Goal: Task Accomplishment & Management: Use online tool/utility

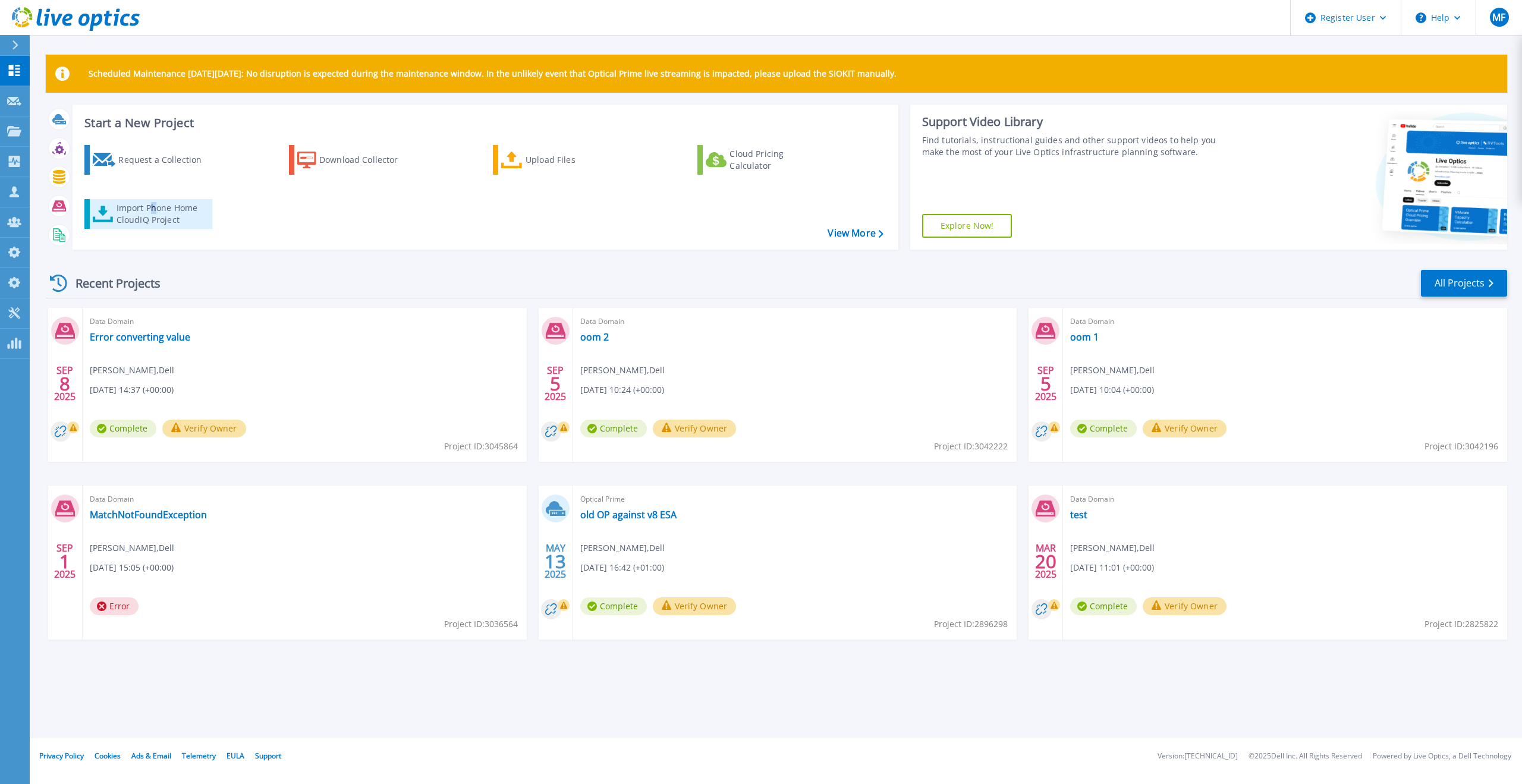
click at [151, 207] on div "Import Phone Home CloudIQ Project" at bounding box center [163, 214] width 93 height 24
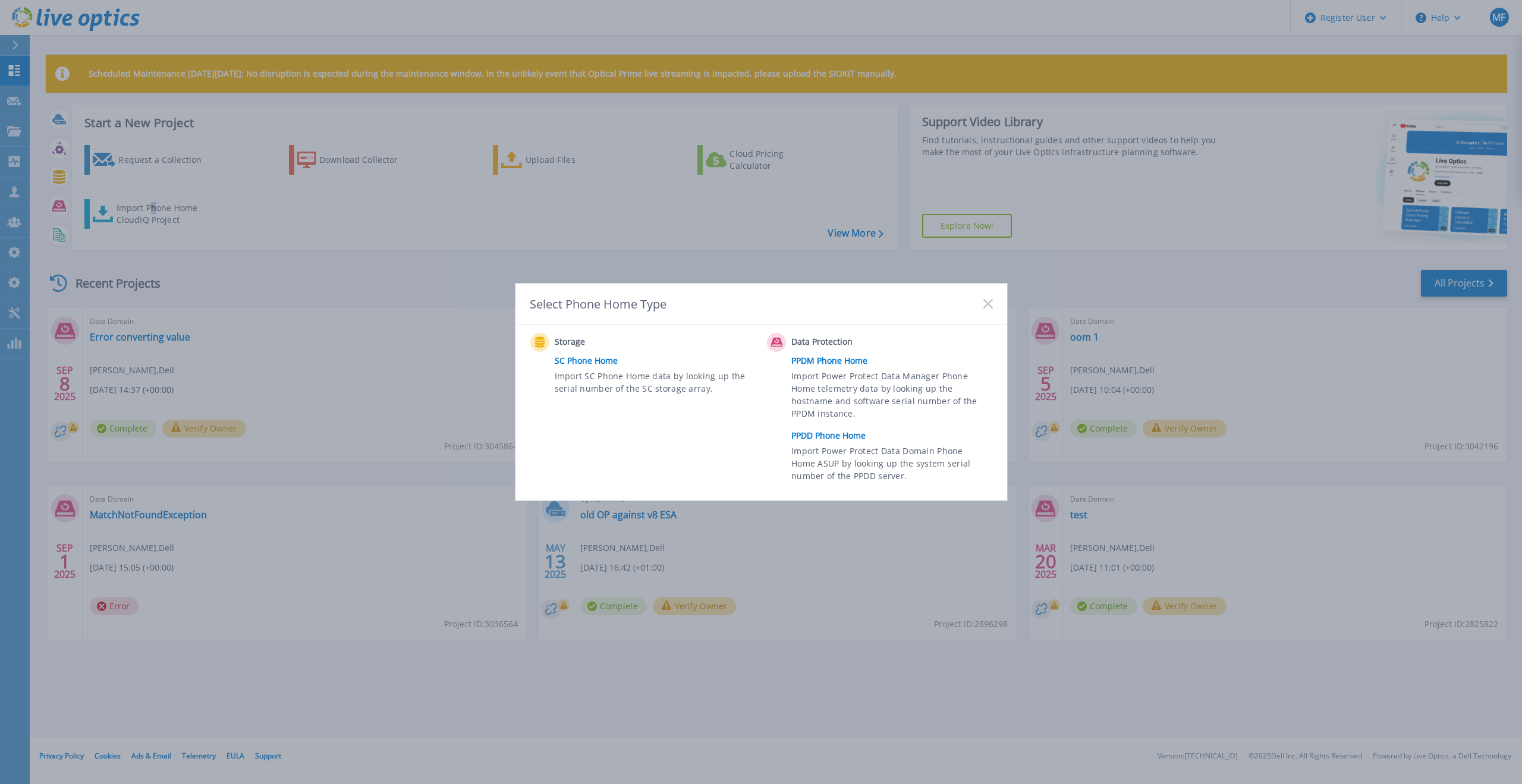
click at [818, 435] on link "PPDD Phone Home" at bounding box center [895, 435] width 207 height 18
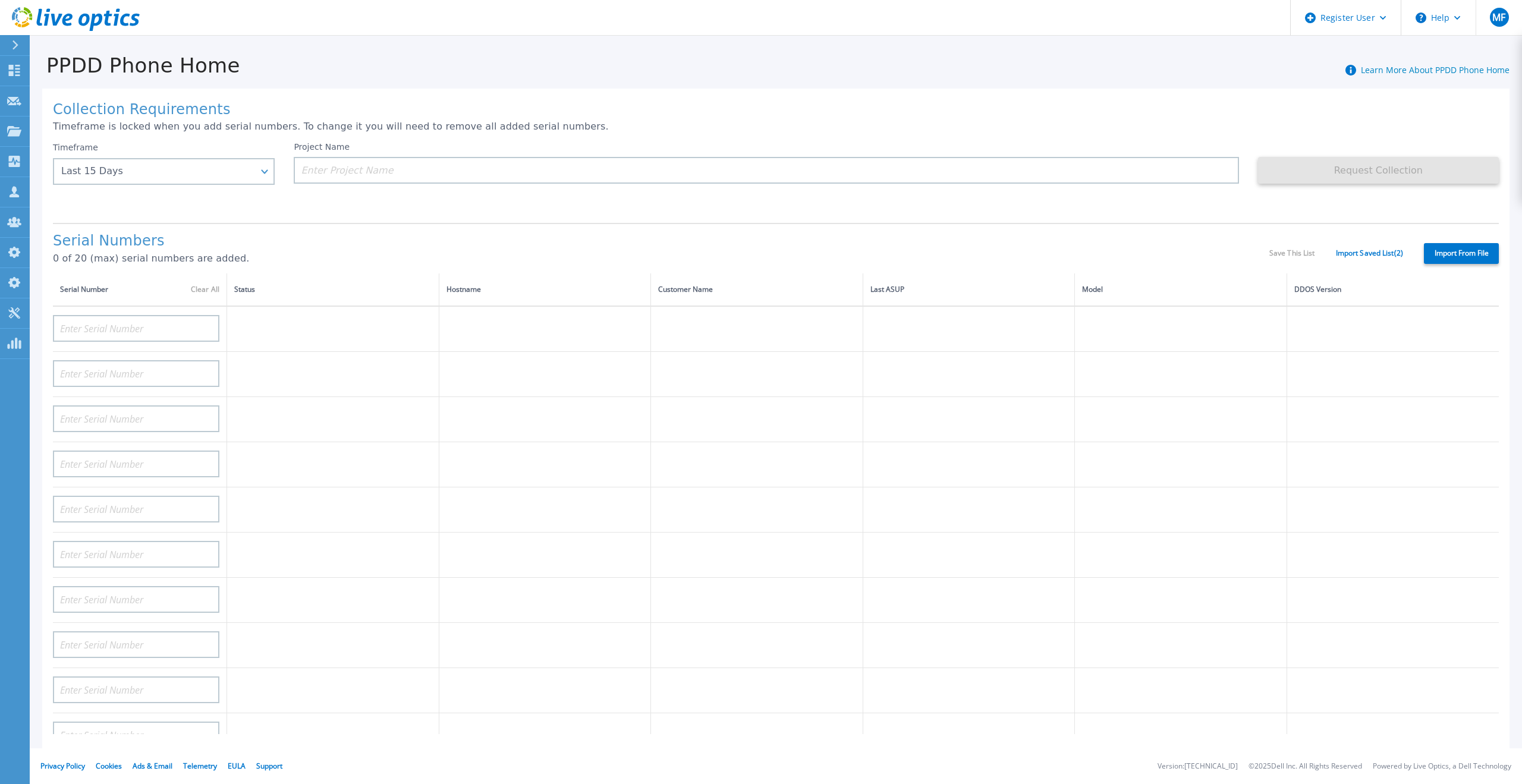
click at [1454, 245] on label "Import From File" at bounding box center [1461, 253] width 75 height 21
click at [0, 0] on input "Import From File" at bounding box center [0, 0] width 0 height 0
type input "APM00211700095"
type input "APX00232503747"
type input "APM00214914093"
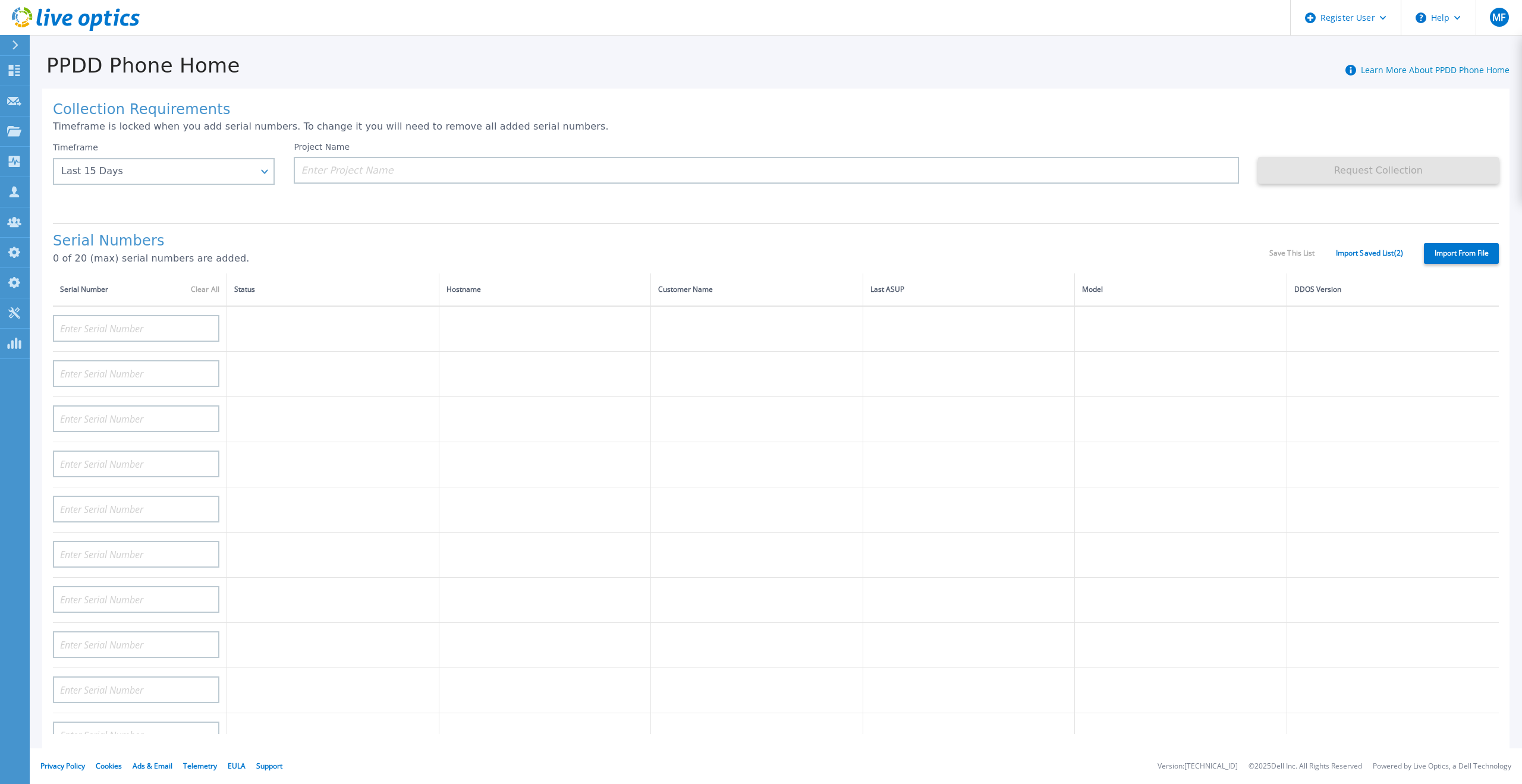
type input "APM00171836329"
type input "APM00212026971"
type input "APM00214914094"
type input "APX00234502218"
type input "APM00212018359"
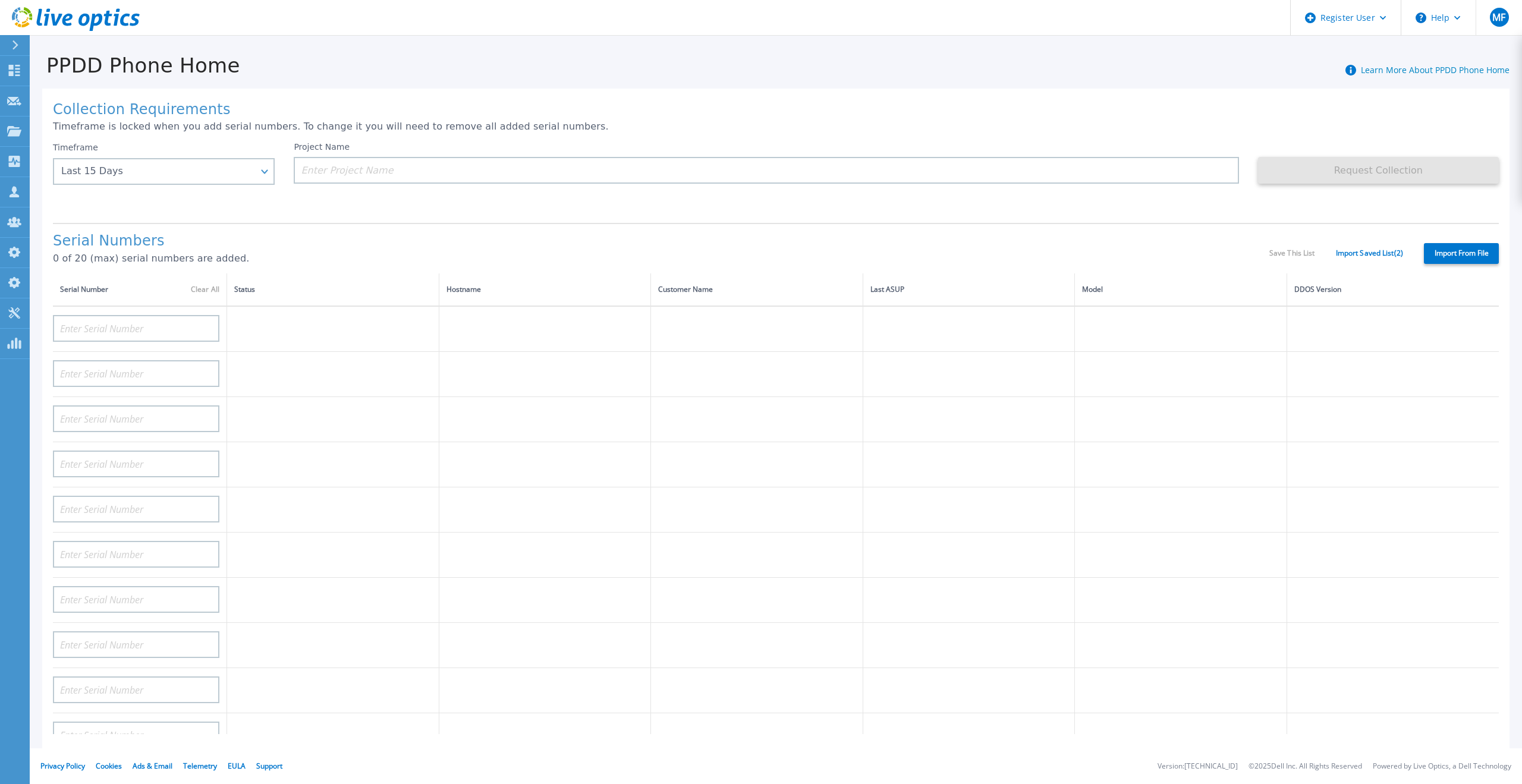
type input "APX00232503745"
type input "APX00232503743"
type input "APM00193603655"
type input "APM00212517749"
type input "APX00232503742"
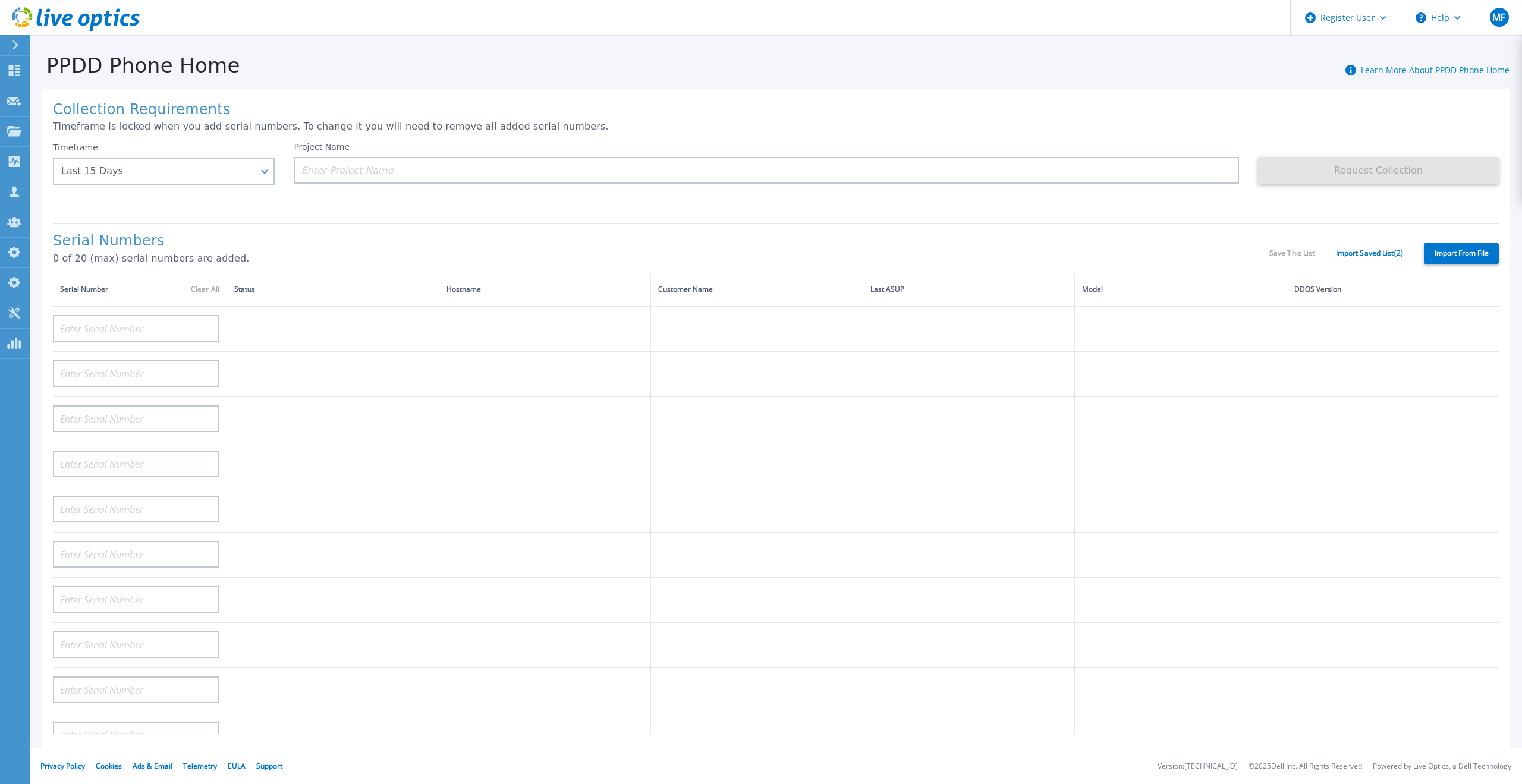
type input "APM00212702822"
type input "APM00212610953"
type input "APM00202614668"
type input "APM00212613652"
type input "APX00222101185"
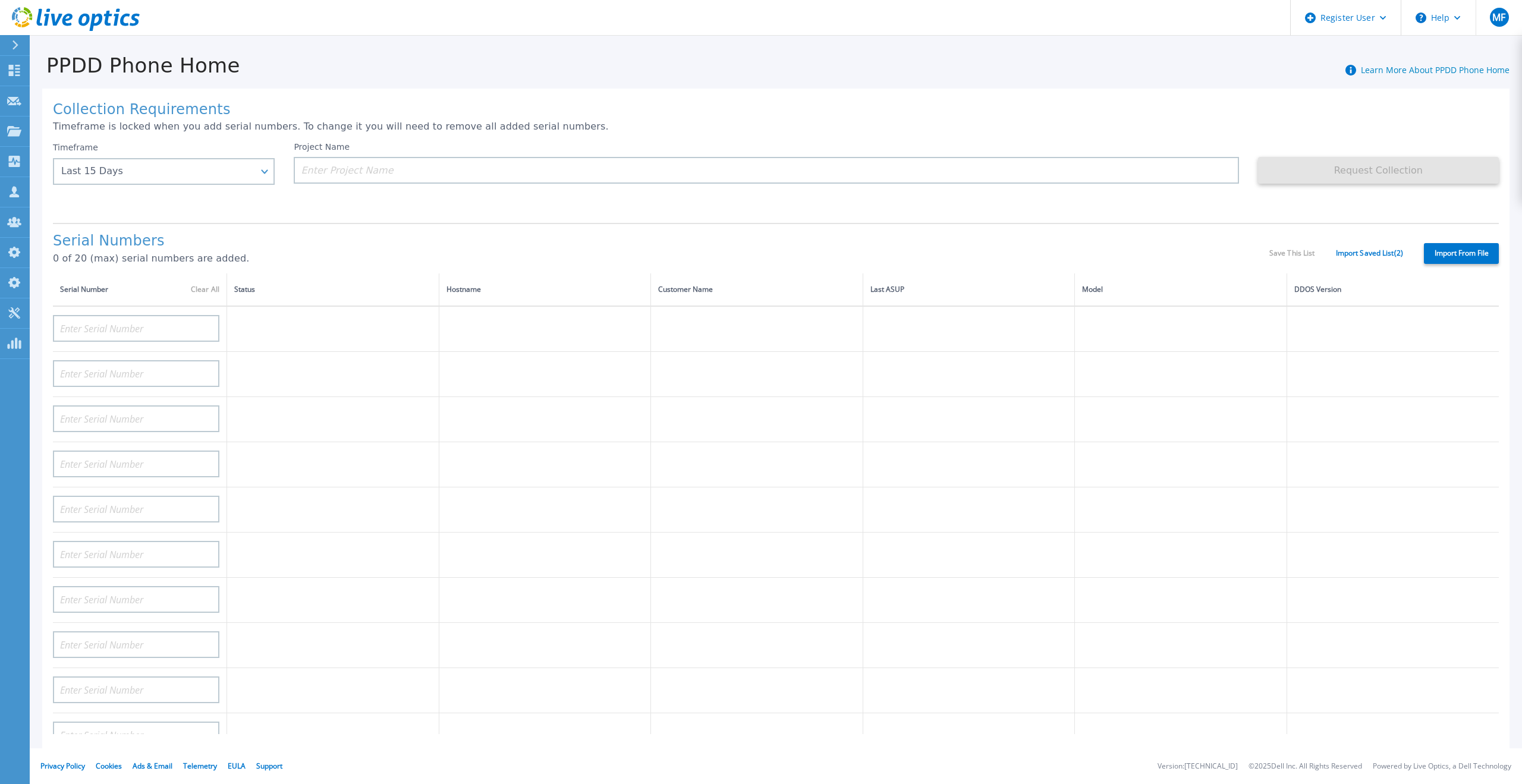
type input "AUDVUX6XJHDJFE"
type input "APM00133543104"
